Goal: Connect with others: Connect with others

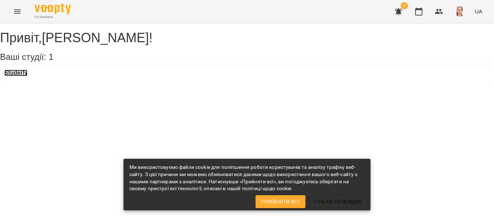
click at [27, 76] on h3 "Studerly" at bounding box center [15, 73] width 23 height 7
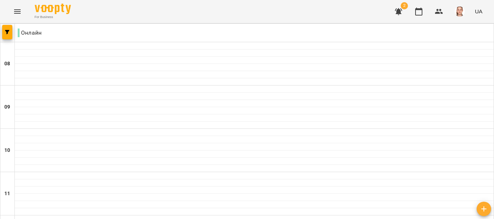
scroll to position [361, 0]
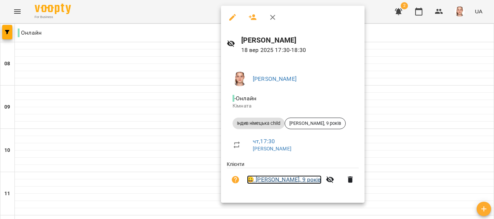
click at [293, 180] on link "😀 [PERSON_NAME], 9 років" at bounding box center [284, 180] width 74 height 9
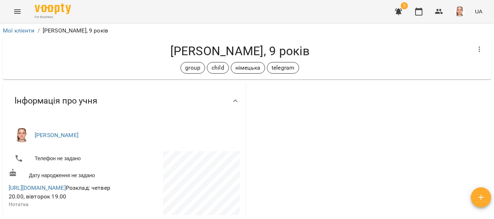
scroll to position [36, 0]
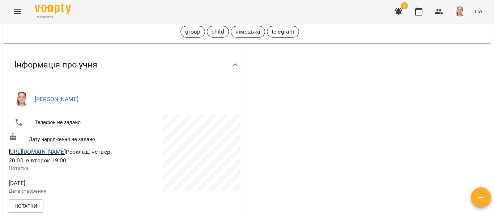
click at [66, 154] on link "[URL][DOMAIN_NAME]" at bounding box center [37, 152] width 57 height 7
